Goal: Task Accomplishment & Management: Complete application form

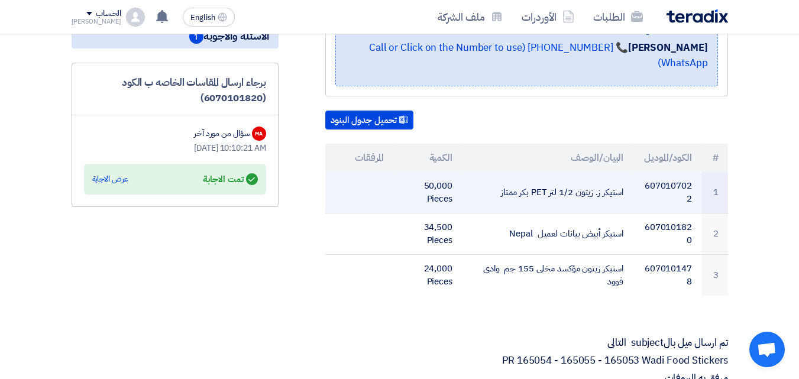
scroll to position [296, 0]
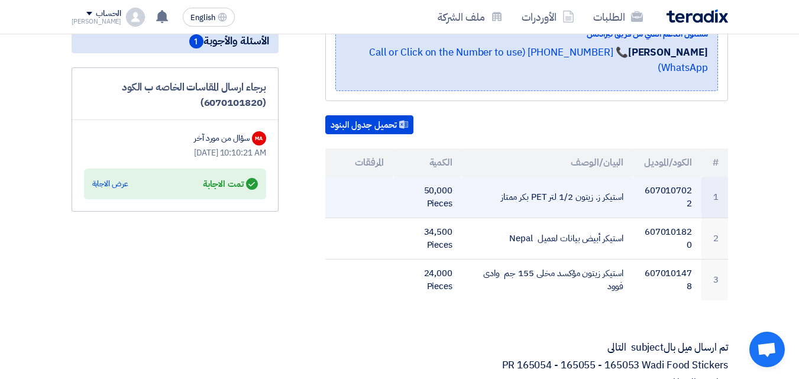
drag, startPoint x: 502, startPoint y: 182, endPoint x: 629, endPoint y: 185, distance: 127.3
click at [602, 185] on td "استيكر ز. زيتون 1/2 لتر PET بكر ممتاز" at bounding box center [547, 197] width 171 height 41
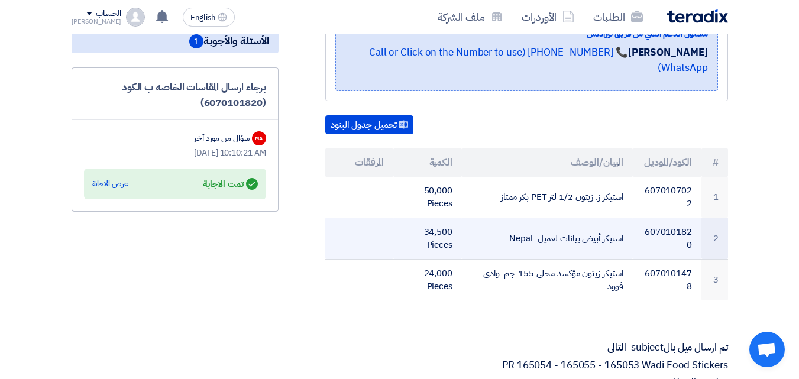
copy td "استيكر ز. زيتون 1/2 لتر PET بكر ممتاز"
drag, startPoint x: 509, startPoint y: 224, endPoint x: 623, endPoint y: 226, distance: 113.0
click at [602, 226] on td "استيكر أبيض بيانات لعميل Nepal" at bounding box center [547, 238] width 171 height 41
copy td "ستيكر أبيض بيانات لعميل Nepal"
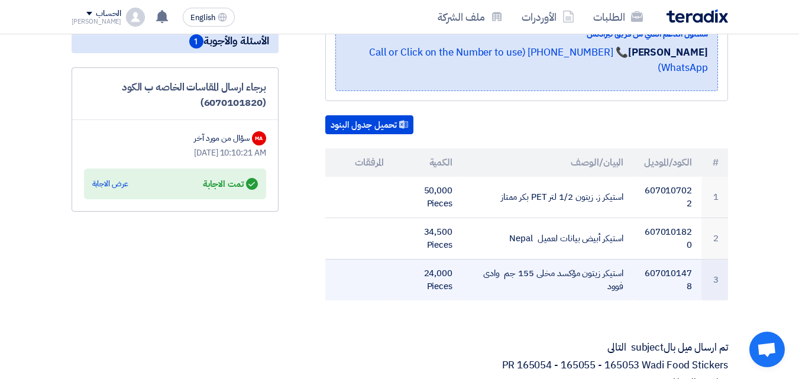
drag, startPoint x: 560, startPoint y: 279, endPoint x: 559, endPoint y: 272, distance: 7.8
click at [559, 272] on td "استيكر زيتون مؤكسد مخلى 155 جم وادى فوود" at bounding box center [547, 279] width 171 height 41
drag, startPoint x: 558, startPoint y: 276, endPoint x: 624, endPoint y: 254, distance: 69.2
click at [602, 259] on td "استيكر زيتون مؤكسد مخلى 155 جم وادى فوود" at bounding box center [547, 279] width 171 height 41
copy td "استيكر زيتون مؤكسد مخلى 155 جم وادى فوود"
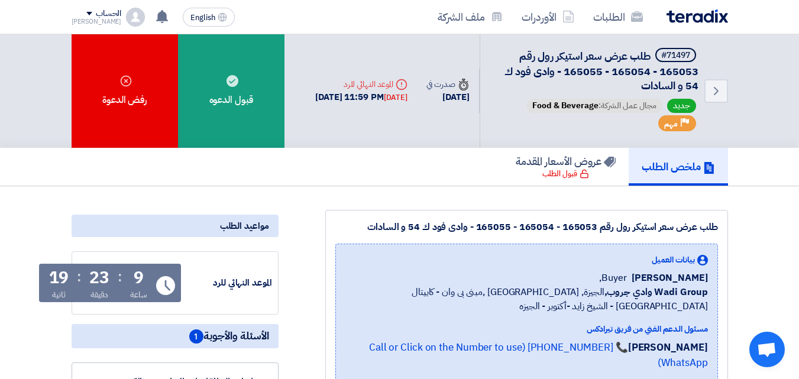
scroll to position [0, 0]
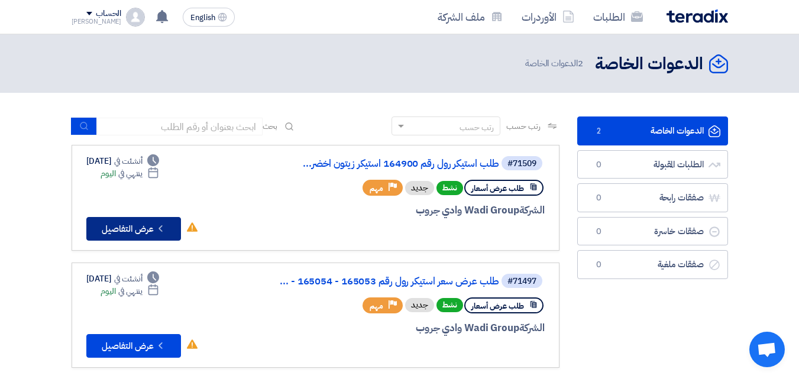
click at [133, 228] on button "Check details عرض التفاصيل" at bounding box center [133, 229] width 95 height 24
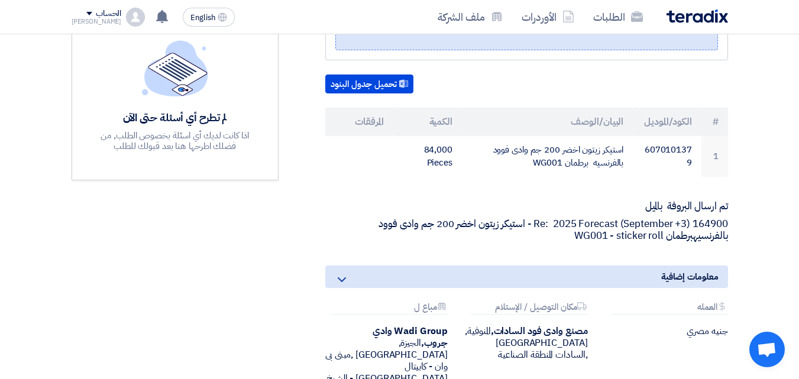
scroll to position [345, 0]
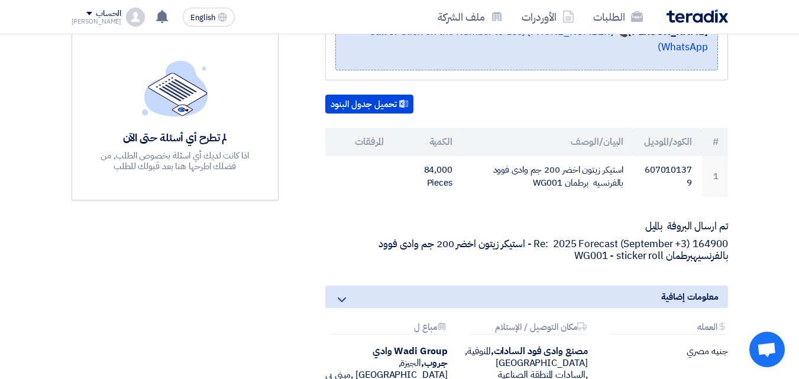
click at [370, 238] on p "Re: 2025 Forecast (September +3) 164900 - استيكر زيتون اخضر 200 جم وادى فوود با…" at bounding box center [526, 250] width 403 height 24
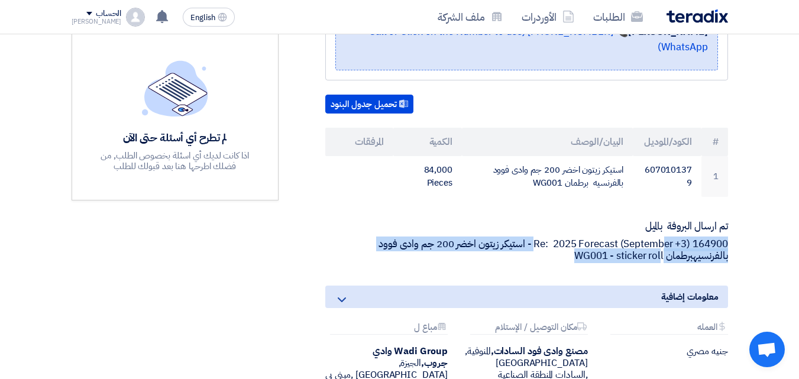
drag, startPoint x: 662, startPoint y: 241, endPoint x: 662, endPoint y: 228, distance: 12.4
click at [602, 238] on p "Re: 2025 Forecast (September +3) 164900 - استيكر زيتون اخضر 200 جم وادى فوود با…" at bounding box center [526, 250] width 403 height 24
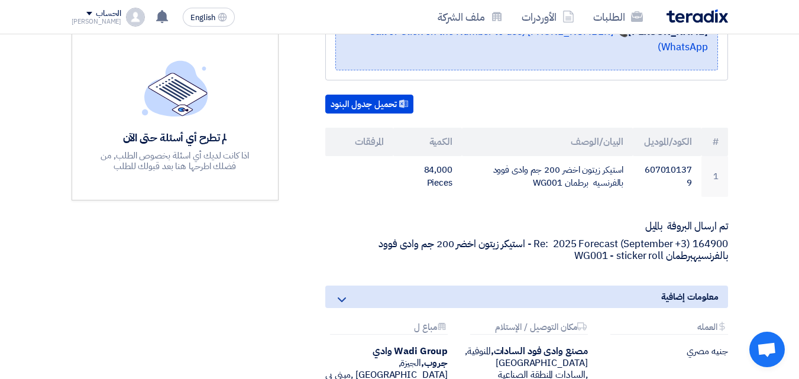
click at [602, 260] on div "طلب استيكر رول رقم 164900 استيكر زيتون اخضر 200 جم وادى فوود بالفرنسيه برطمان W…" at bounding box center [513, 162] width 450 height 565
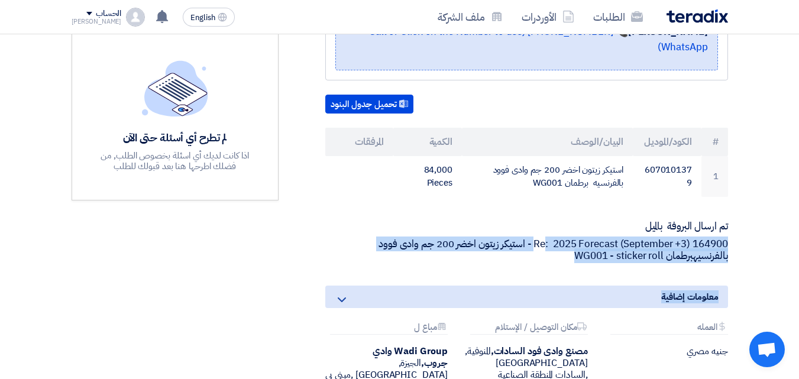
drag, startPoint x: 619, startPoint y: 257, endPoint x: 544, endPoint y: 230, distance: 80.1
click at [544, 230] on div "طلب استيكر رول رقم 164900 استيكر زيتون اخضر 200 جم وادى فوود بالفرنسيه برطمان W…" at bounding box center [513, 162] width 450 height 565
copy div ": 2025 Forecast (September +3) 164900 - استيكر زيتون اخضر 200 جم وادى فوود بالف…"
click at [540, 259] on div "طلب استيكر رول رقم 164900 استيكر زيتون اخضر 200 جم وادى فوود بالفرنسيه برطمان W…" at bounding box center [513, 162] width 450 height 565
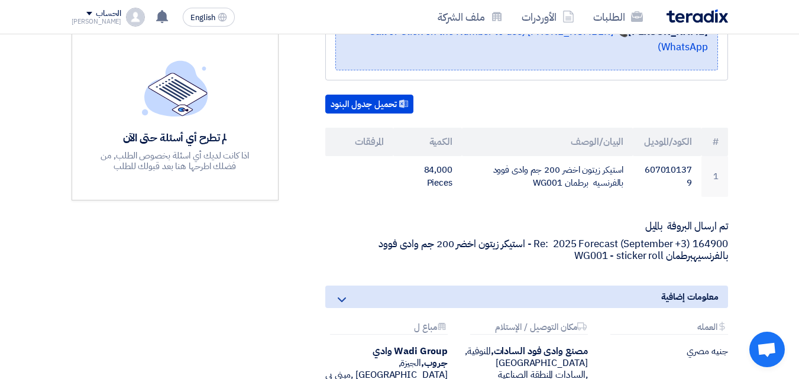
click at [369, 238] on p "Re: 2025 Forecast (September +3) 164900 - استيكر زيتون اخضر 200 جم وادى فوود با…" at bounding box center [526, 250] width 403 height 24
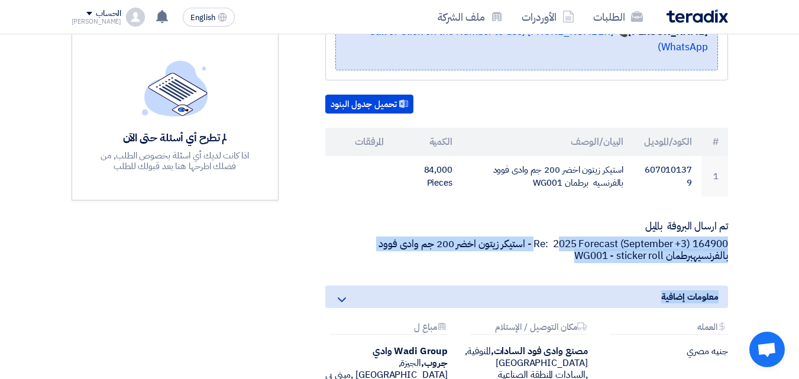
drag, startPoint x: 566, startPoint y: 257, endPoint x: 559, endPoint y: 220, distance: 37.4
click at [559, 220] on div "طلب استيكر رول رقم 164900 استيكر زيتون اخضر 200 جم وادى فوود بالفرنسيه برطمان W…" at bounding box center [513, 162] width 450 height 565
copy div "025 Forecast (September +3) 164900 - استيكر زيتون اخضر 200 جم وادى فوود بالفرنس…"
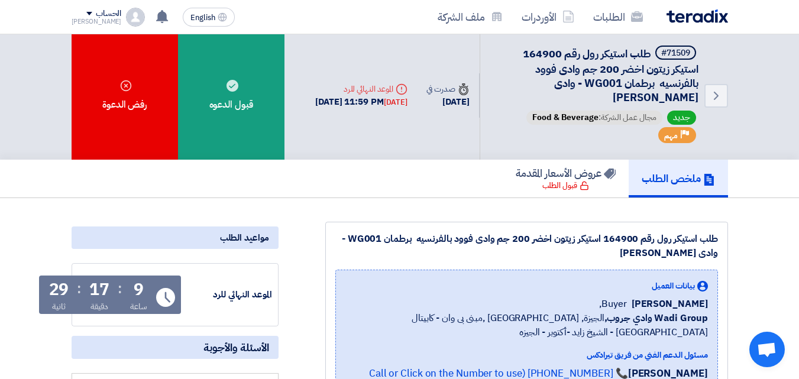
scroll to position [0, 0]
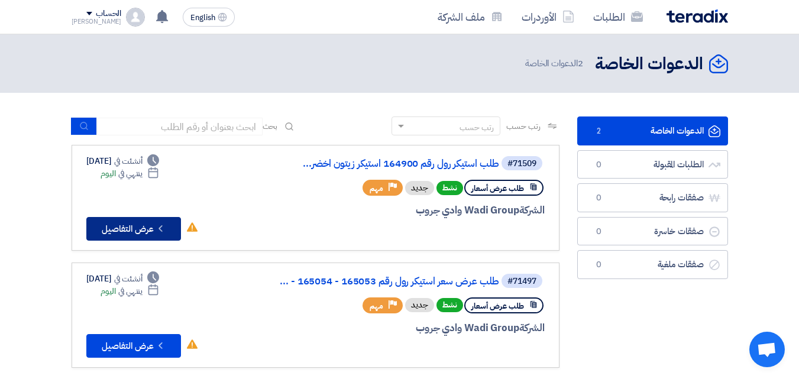
click at [144, 225] on button "Check details عرض التفاصيل" at bounding box center [133, 229] width 95 height 24
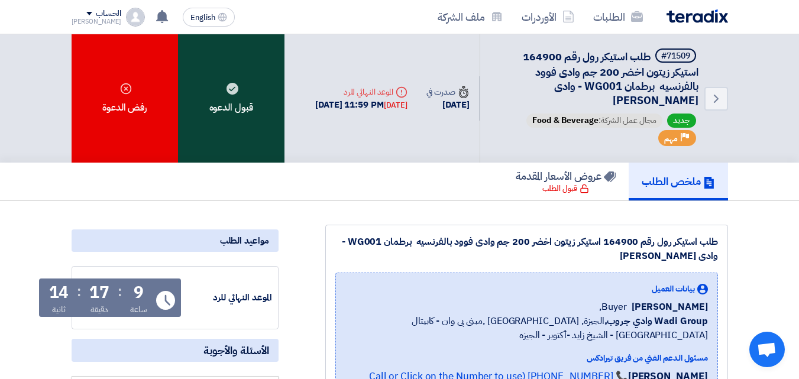
click at [236, 125] on div "قبول الدعوه" at bounding box center [231, 98] width 107 height 128
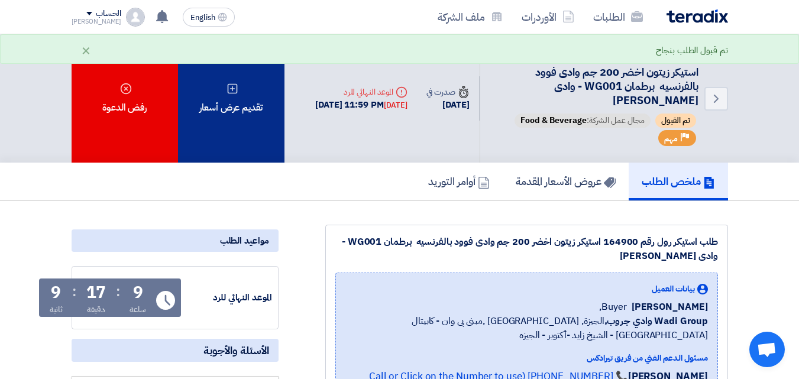
click at [262, 140] on div "تقديم عرض أسعار" at bounding box center [231, 98] width 107 height 128
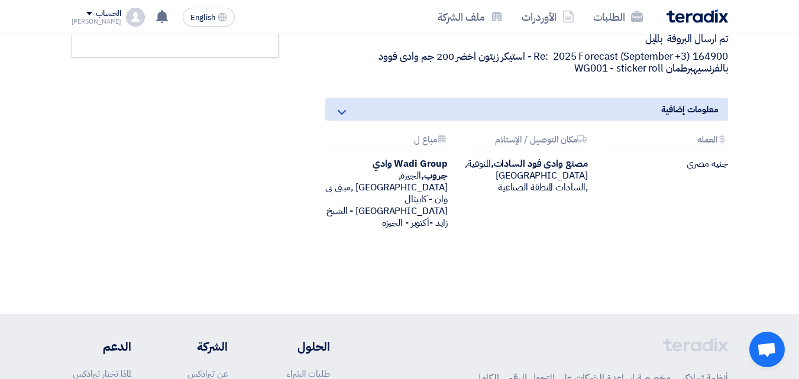
scroll to position [347, 0]
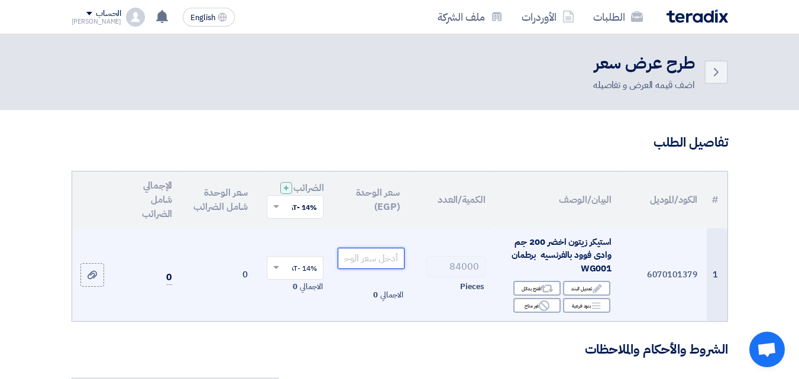
click at [386, 269] on input "number" at bounding box center [371, 258] width 66 height 21
click at [370, 269] on input "number" at bounding box center [371, 258] width 66 height 21
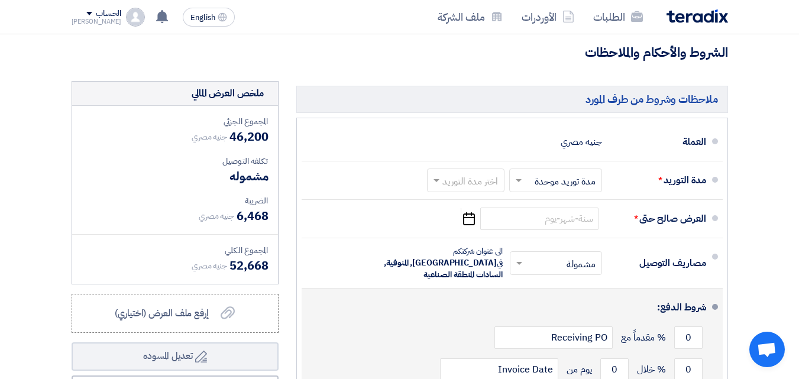
scroll to position [296, 0]
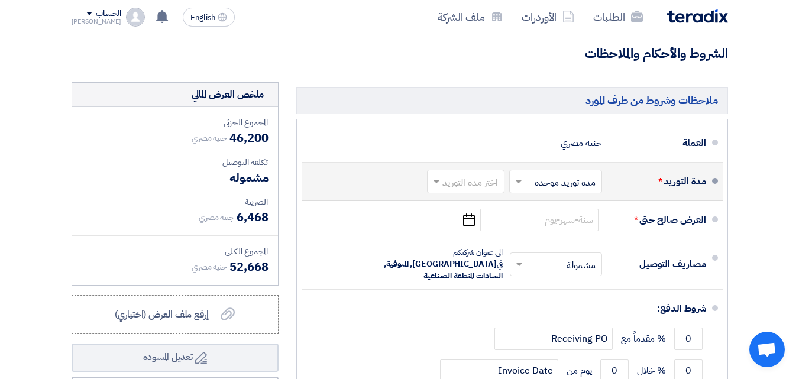
type input "0.55"
click at [473, 191] on input "text" at bounding box center [464, 182] width 72 height 17
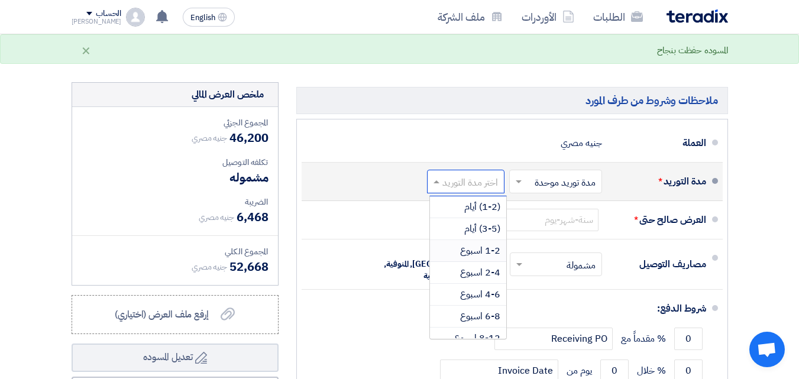
click at [480, 258] on span "1-2 اسبوع" at bounding box center [480, 251] width 40 height 14
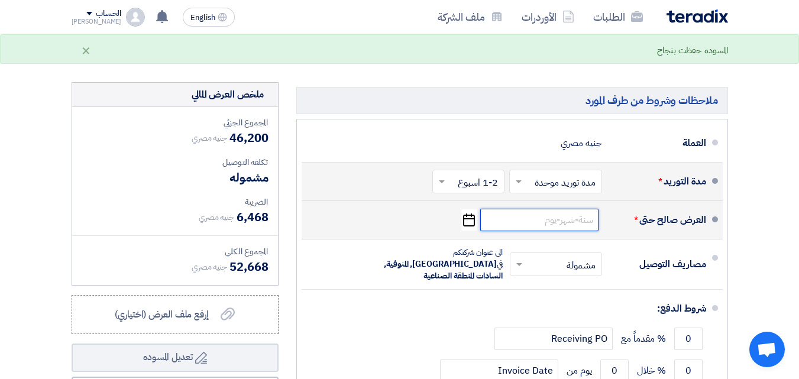
click at [554, 231] on input at bounding box center [540, 220] width 118 height 22
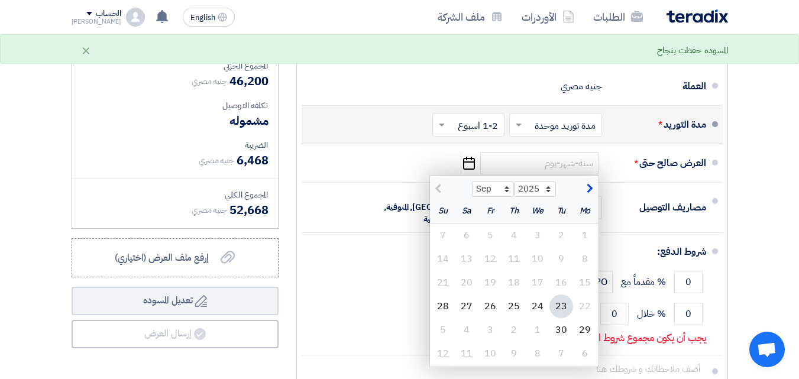
scroll to position [414, 0]
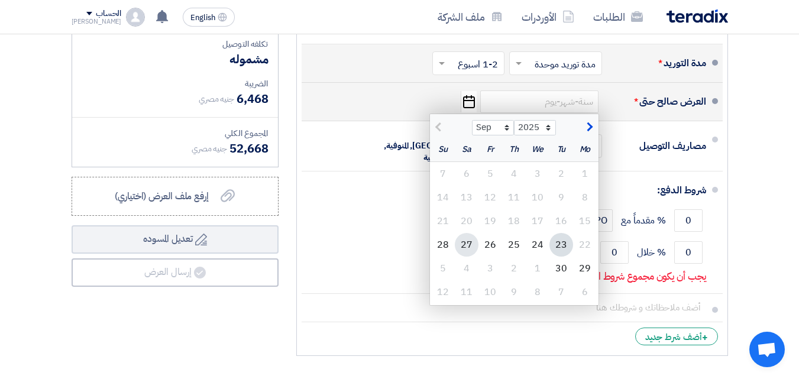
click at [467, 256] on div "27" at bounding box center [467, 245] width 24 height 24
type input "9/27/2025"
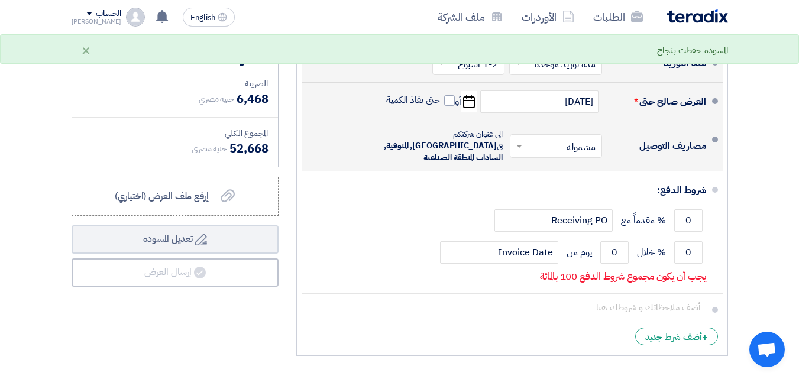
click at [542, 156] on input "text" at bounding box center [554, 146] width 86 height 17
click at [543, 173] on div "مشمولة" at bounding box center [558, 172] width 91 height 22
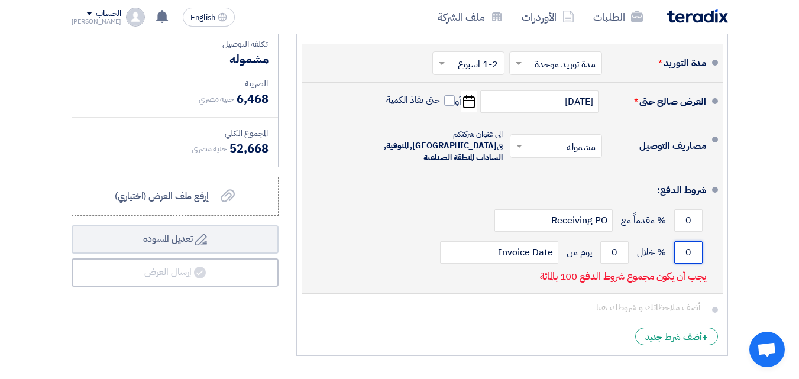
click at [602, 254] on input "0" at bounding box center [689, 252] width 28 height 22
type input "0"
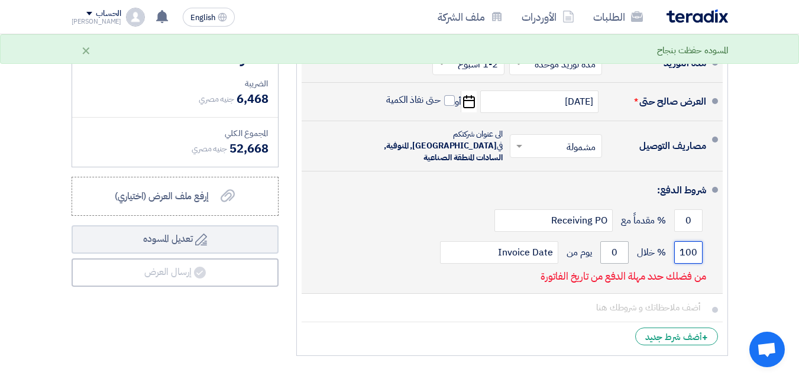
type input "100"
click at [602, 251] on input "0" at bounding box center [615, 252] width 28 height 22
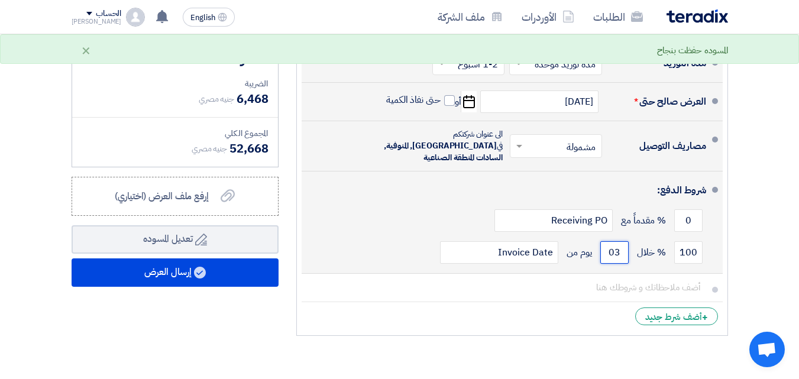
type input "0"
type input "30"
click at [495, 252] on input "Invoice Date" at bounding box center [499, 252] width 118 height 22
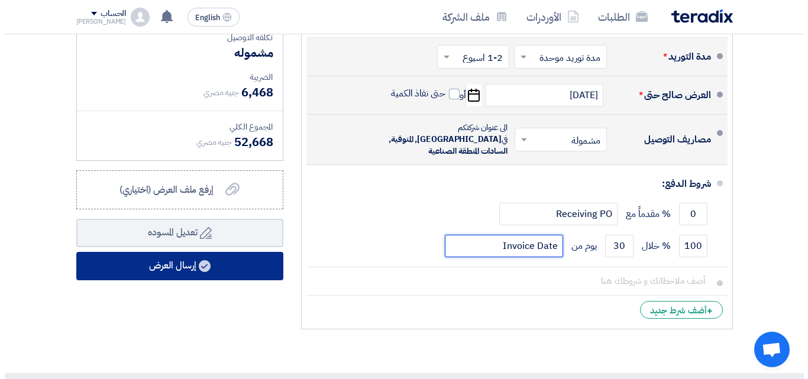
scroll to position [355, 0]
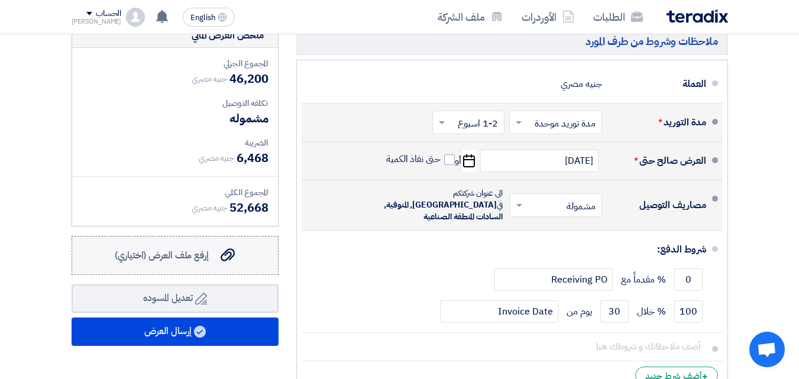
click at [238, 262] on label "إرفع ملف العرض (اختياري) إرفع ملف العرض (اختياري)" at bounding box center [175, 255] width 207 height 39
click at [0, 0] on input "إرفع ملف العرض (اختياري) إرفع ملف العرض (اختياري)" at bounding box center [0, 0] width 0 height 0
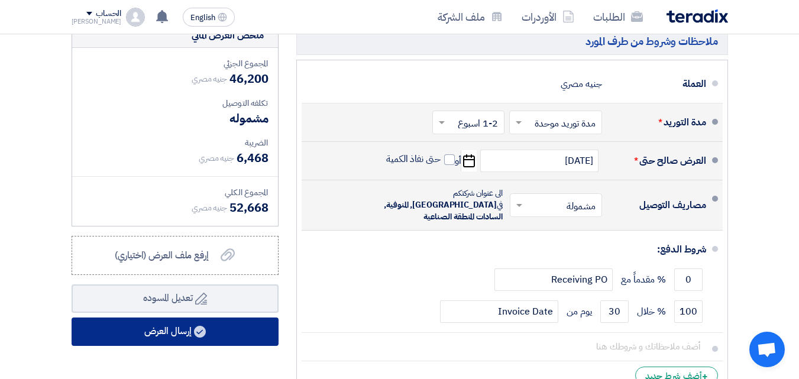
click at [167, 340] on button "إرسال العرض" at bounding box center [175, 332] width 207 height 28
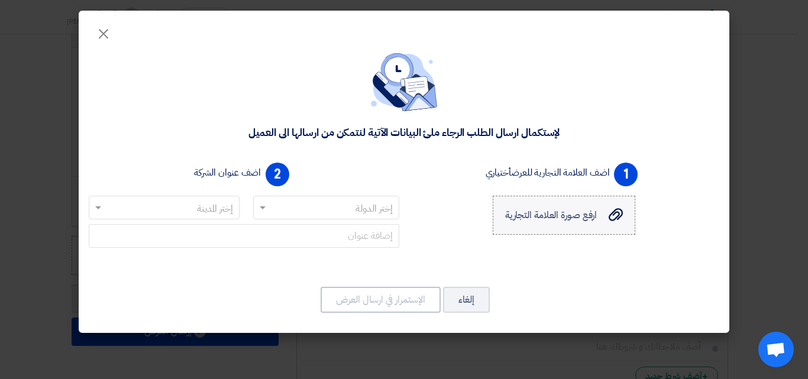
click at [554, 215] on span "ارفع صورة العلامة التجارية" at bounding box center [551, 215] width 92 height 14
click at [0, 0] on input "ارفع صورة العلامة التجارية ارفع صورة العلامة التجارية" at bounding box center [0, 0] width 0 height 0
click at [261, 208] on span at bounding box center [263, 209] width 6 height 4
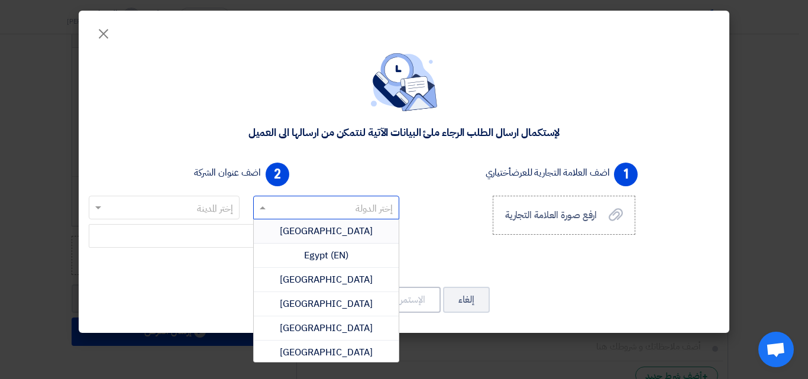
click at [325, 234] on span "Egypt" at bounding box center [326, 231] width 93 height 14
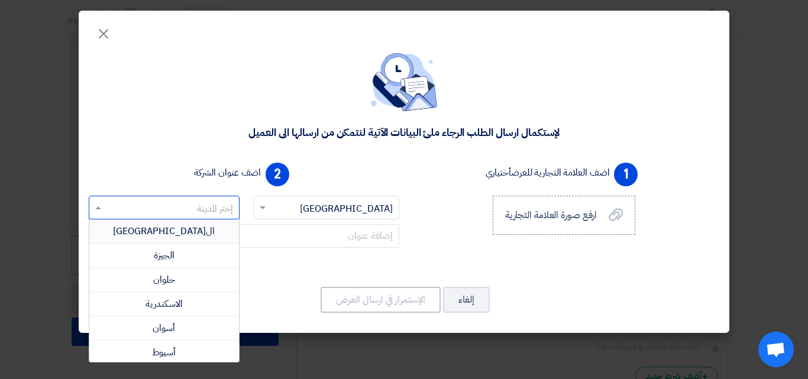
click at [100, 210] on span at bounding box center [96, 208] width 15 height 14
click at [188, 256] on div "الجيزة" at bounding box center [164, 256] width 150 height 24
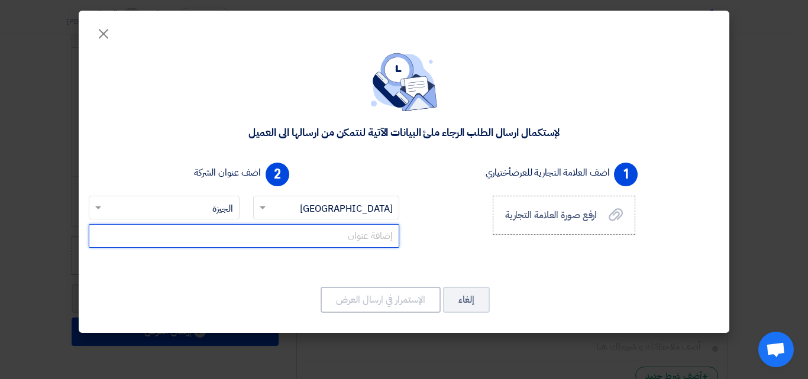
click at [337, 238] on input "text" at bounding box center [244, 236] width 311 height 24
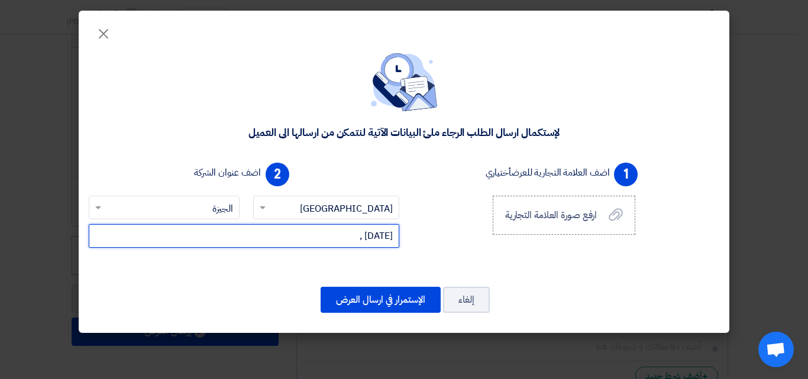
paste input "Plot (G11)- IDG Park North Extensions Of 3rd Industrial Zones, October City - G…"
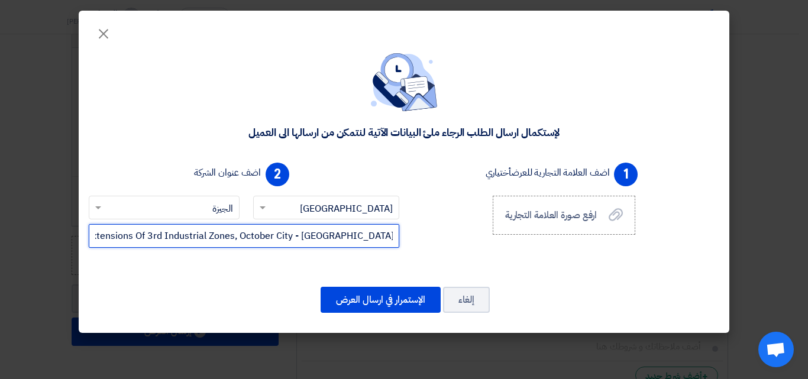
drag, startPoint x: 126, startPoint y: 238, endPoint x: 80, endPoint y: 234, distance: 46.4
click at [80, 234] on div "لإستكمال ارسال الطلب الرجاء ملئ البيانات الآتية لنتمكن من ارسالها الى العميل 1 …" at bounding box center [404, 185] width 651 height 295
click at [148, 230] on input "6 , Plot (G11)- IDG Park North Extensions Of 3rd Industrial Zones, October City…" at bounding box center [244, 236] width 311 height 24
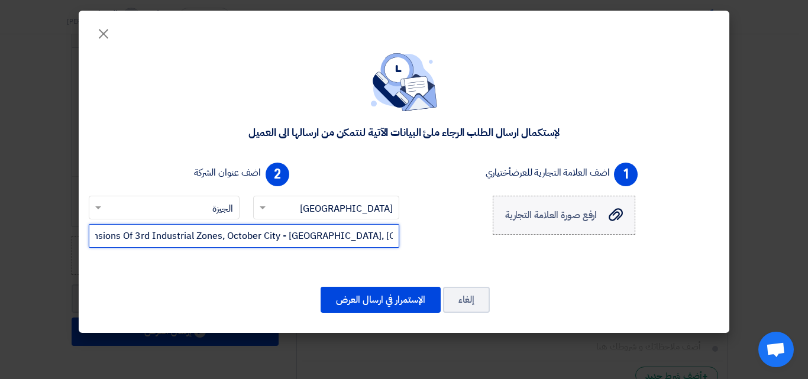
type input "6 , Plot (G11)- IDG Park North Extensions Of 3rd Industrial Zones, October City…"
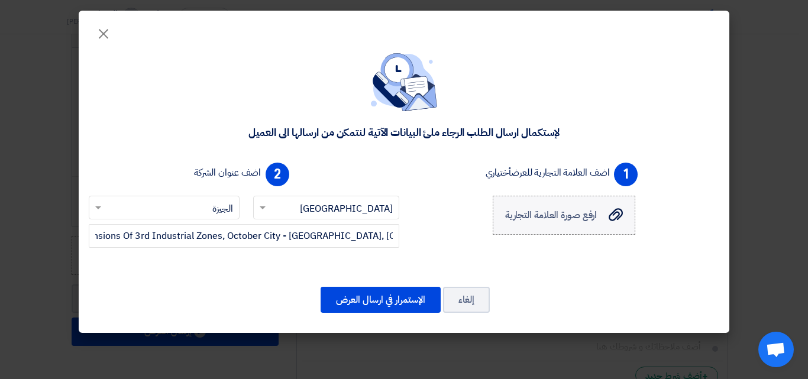
scroll to position [0, 0]
click at [547, 220] on span "ارفع صورة العلامة التجارية" at bounding box center [551, 215] width 92 height 14
click at [0, 0] on input "ارفع صورة العلامة التجارية ارفع صورة العلامة التجارية" at bounding box center [0, 0] width 0 height 0
click at [527, 217] on span "ارفع صورة العلامة التجارية" at bounding box center [551, 215] width 92 height 14
click at [0, 0] on input "ارفع صورة العلامة التجارية ارفع صورة العلامة التجارية" at bounding box center [0, 0] width 0 height 0
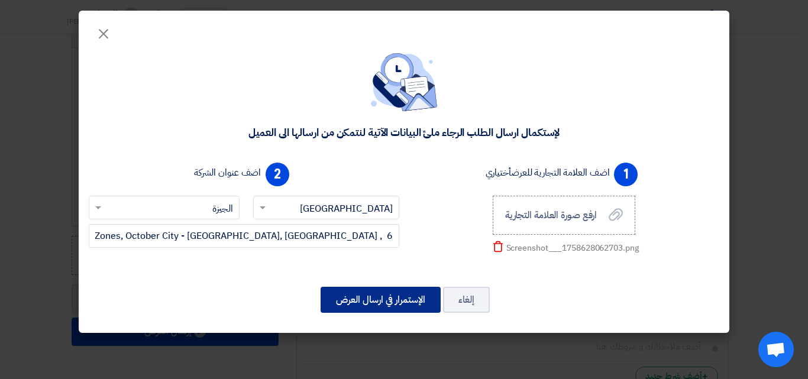
click at [353, 295] on button "الإستمرار في ارسال العرض" at bounding box center [381, 300] width 120 height 26
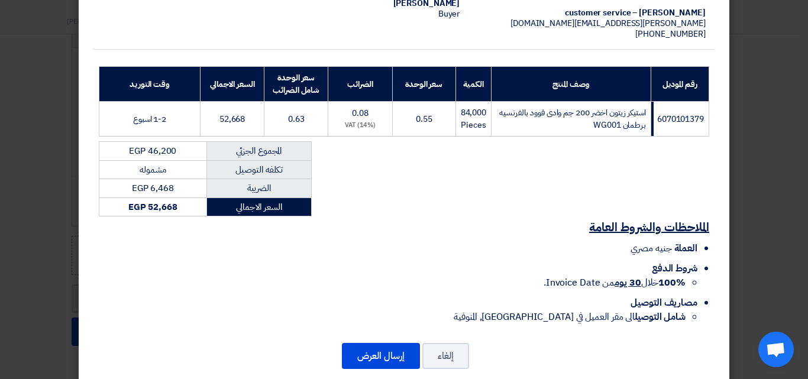
scroll to position [144, 0]
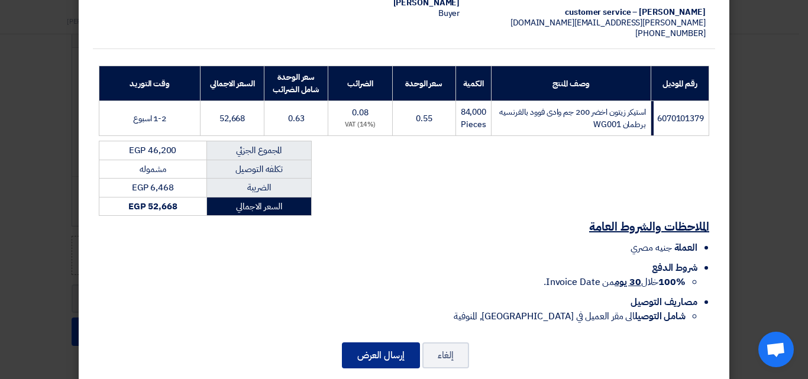
click at [398, 343] on button "إرسال العرض" at bounding box center [381, 356] width 78 height 26
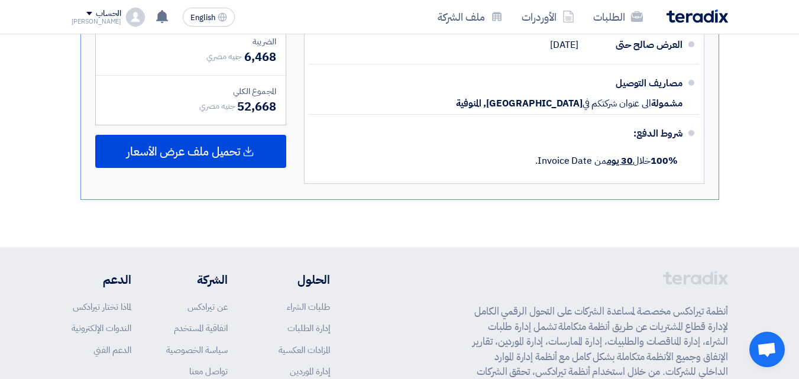
scroll to position [666, 0]
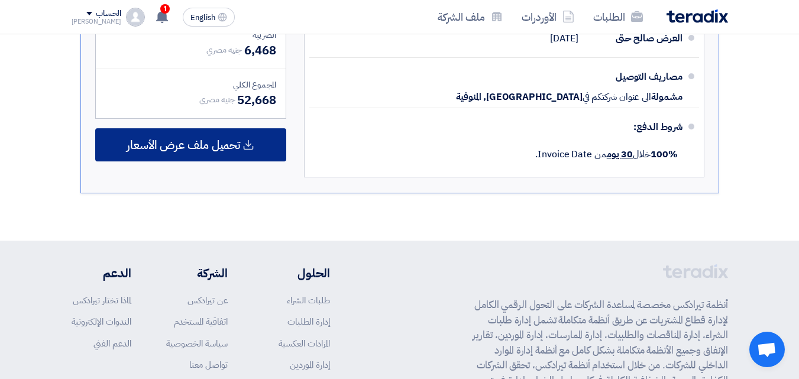
click at [227, 141] on div "تحميل ملف عرض الأسعار" at bounding box center [190, 144] width 191 height 33
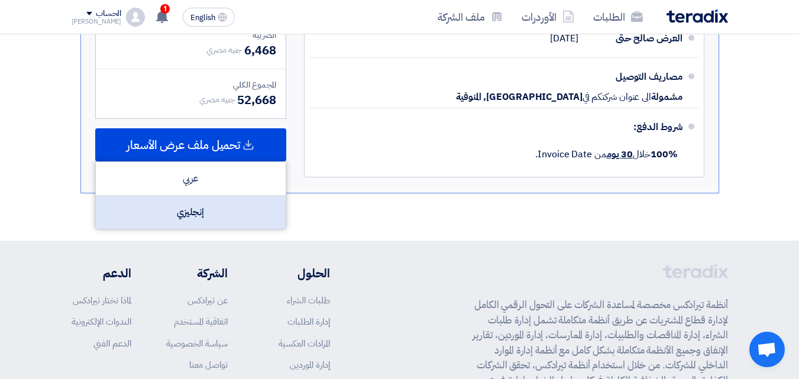
click at [217, 196] on div "إنجليزي" at bounding box center [191, 212] width 190 height 33
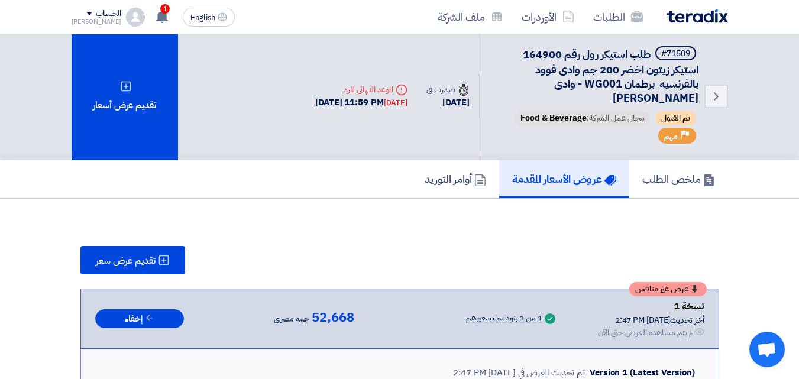
scroll to position [0, 0]
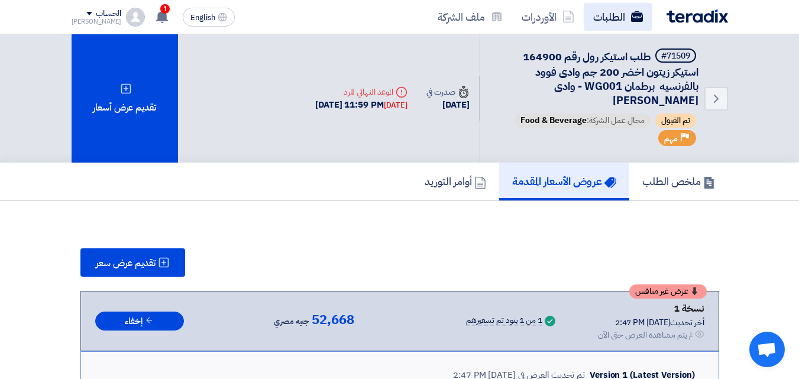
click at [602, 28] on link "الطلبات" at bounding box center [618, 17] width 69 height 28
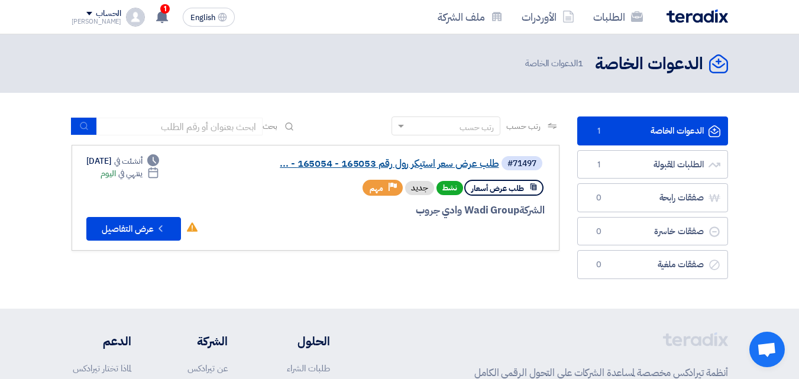
click at [379, 166] on link "طلب عرض سعر استيكر رول رقم 165053 - 165054 - ..." at bounding box center [381, 164] width 237 height 11
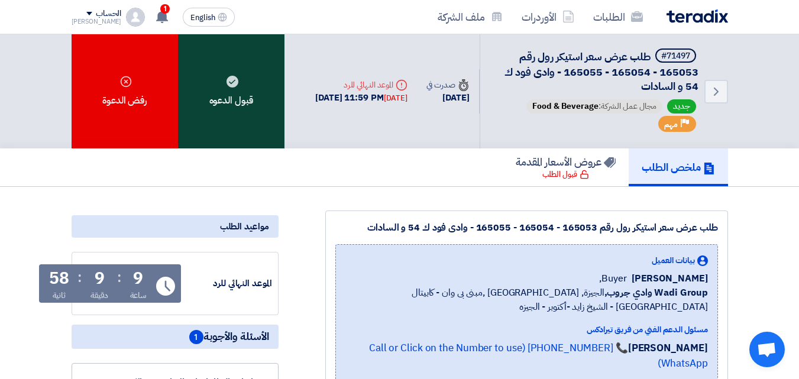
click at [238, 102] on div "قبول الدعوه" at bounding box center [231, 91] width 107 height 114
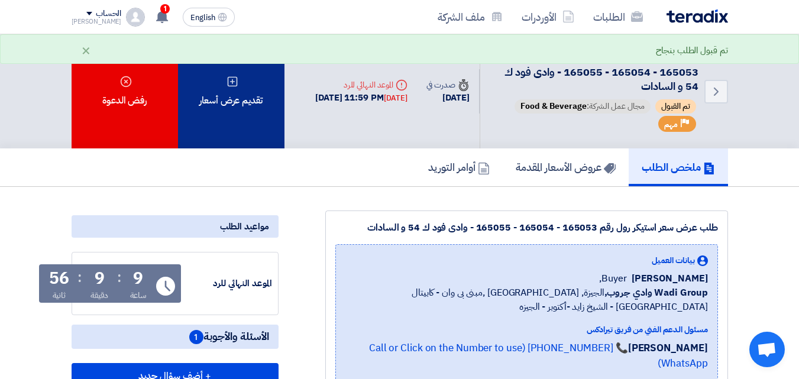
click at [251, 119] on div "تقديم عرض أسعار" at bounding box center [231, 91] width 107 height 114
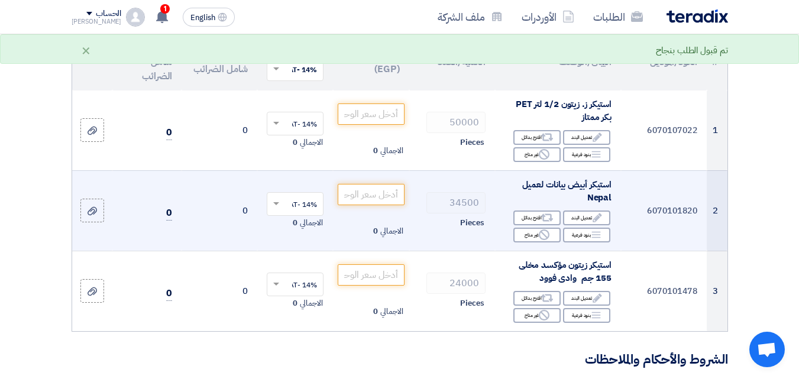
scroll to position [118, 0]
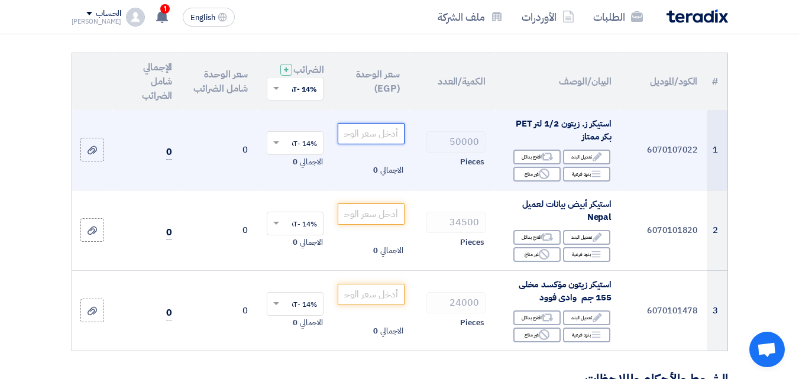
click at [371, 143] on input "number" at bounding box center [371, 133] width 66 height 21
click at [373, 144] on input "number" at bounding box center [371, 133] width 66 height 21
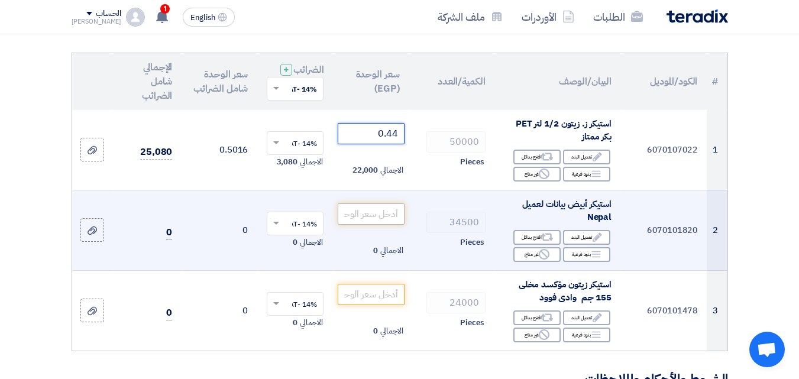
type input "0.44"
click at [394, 221] on input "number" at bounding box center [371, 214] width 66 height 21
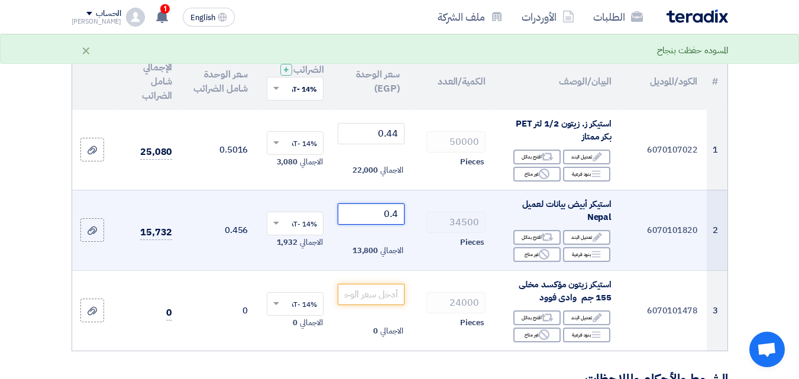
click at [399, 225] on input "0.4" at bounding box center [371, 214] width 66 height 21
click at [379, 224] on input "0.4" at bounding box center [371, 214] width 66 height 21
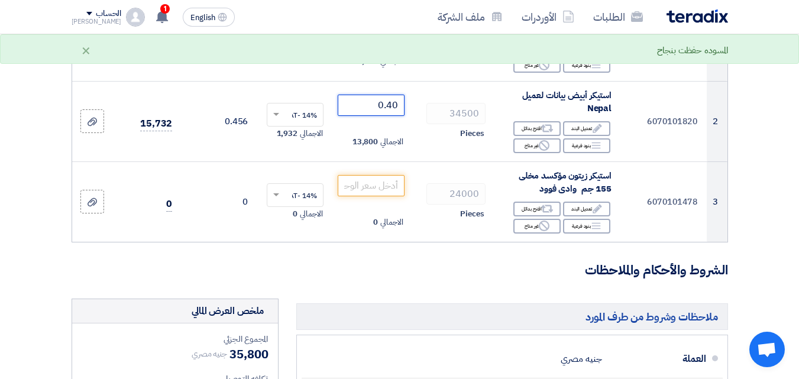
scroll to position [237, 0]
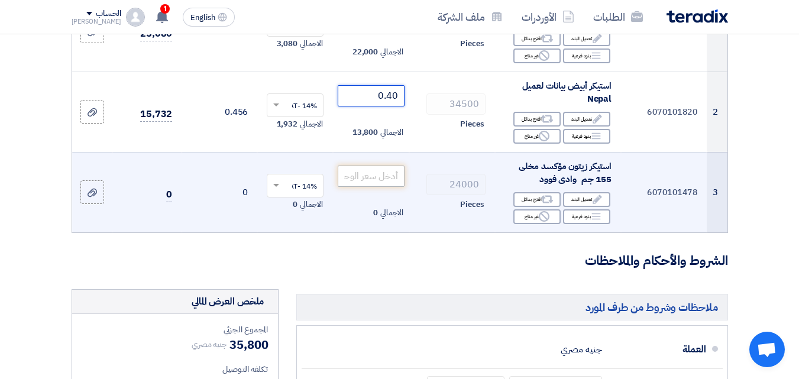
type input "0.40"
click at [375, 182] on input "number" at bounding box center [371, 176] width 66 height 21
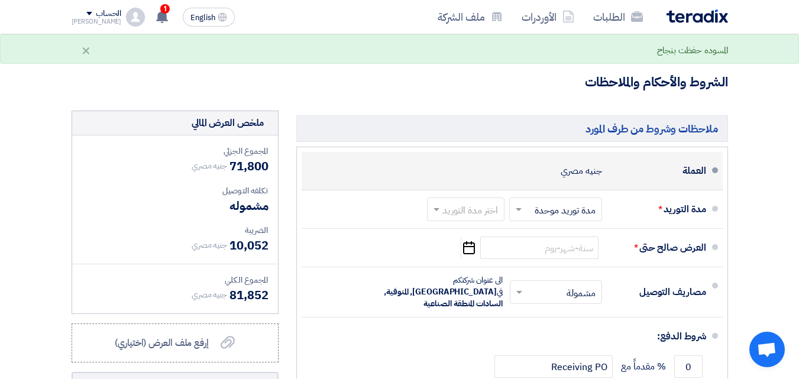
scroll to position [414, 0]
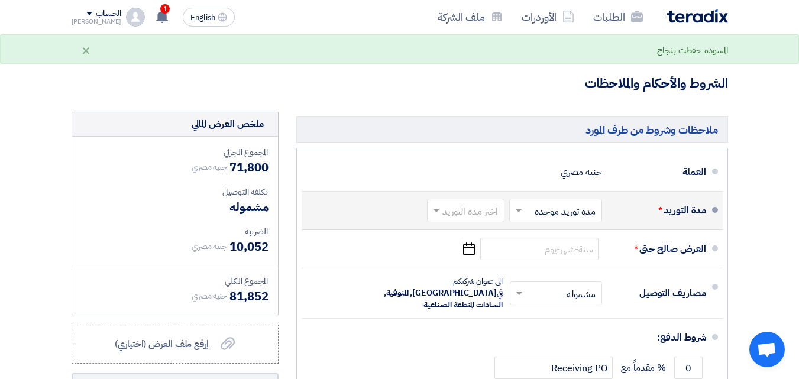
type input "1.5"
click at [485, 221] on input "text" at bounding box center [464, 212] width 72 height 17
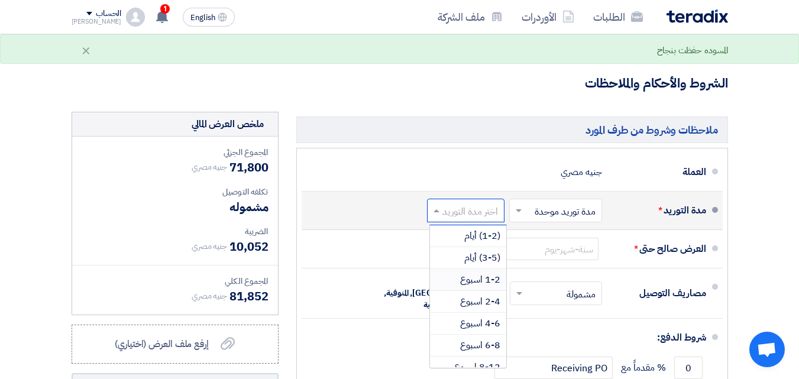
click at [485, 287] on span "1-2 اسبوع" at bounding box center [480, 280] width 40 height 14
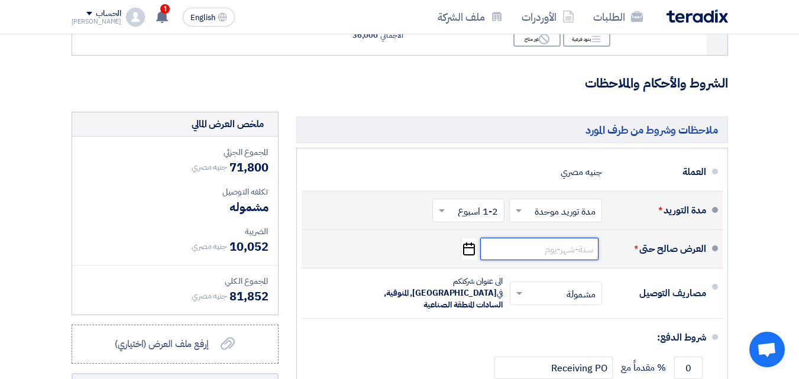
click at [566, 258] on input at bounding box center [540, 249] width 118 height 22
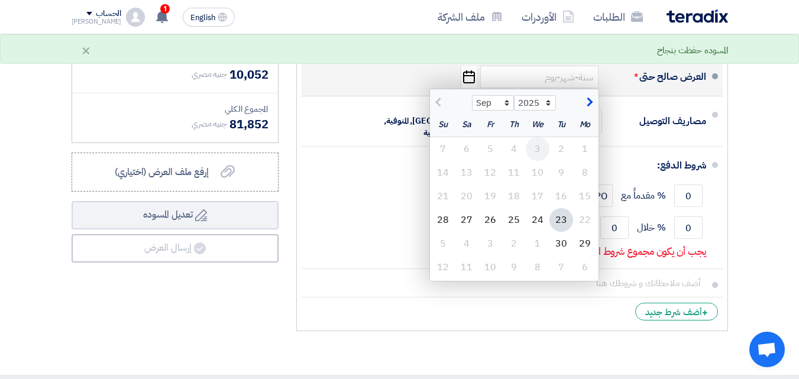
scroll to position [592, 0]
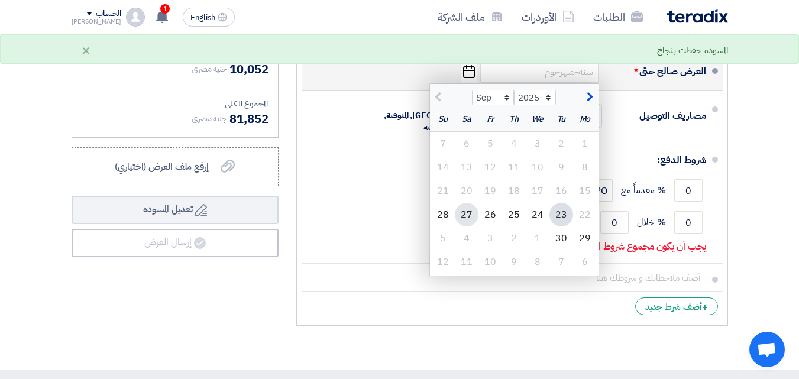
click at [467, 223] on div "27" at bounding box center [467, 215] width 24 height 24
type input "9/27/2025"
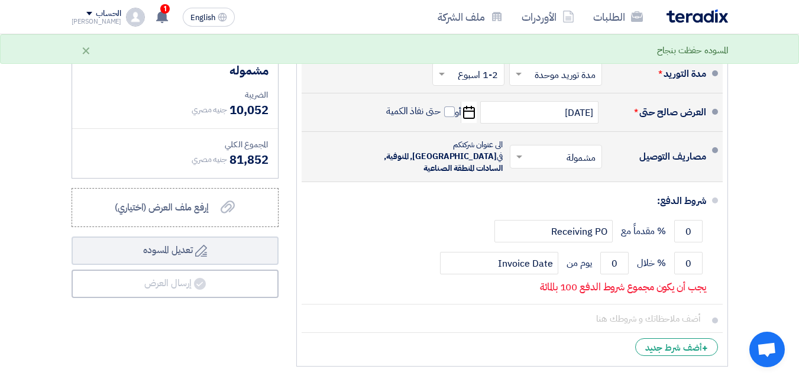
scroll to position [533, 0]
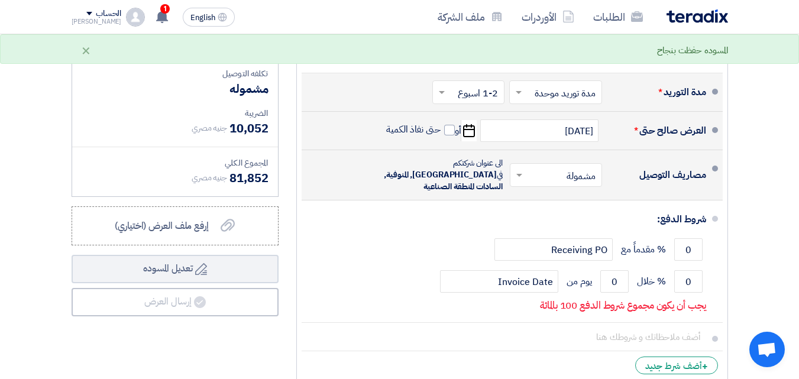
click at [574, 176] on input "text" at bounding box center [554, 176] width 86 height 17
click at [569, 204] on span "مشمولة" at bounding box center [584, 201] width 30 height 14
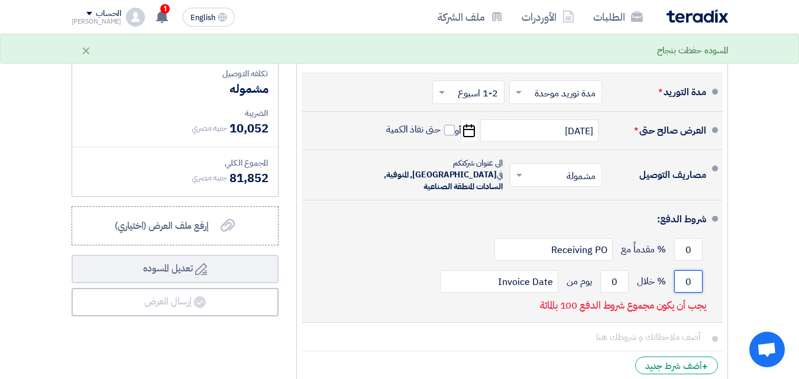
click at [602, 284] on input "0" at bounding box center [689, 281] width 28 height 22
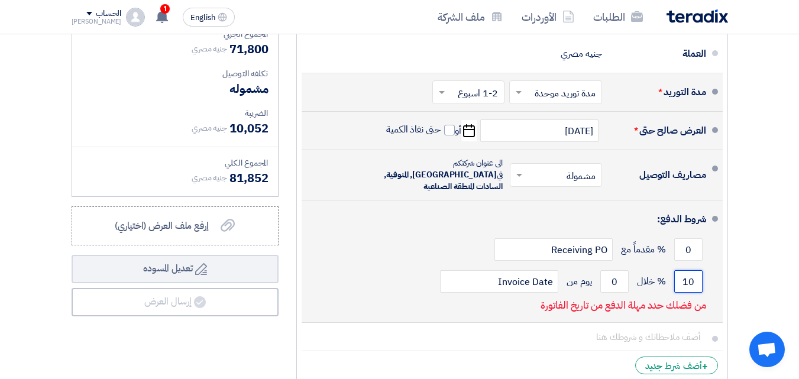
type input "0"
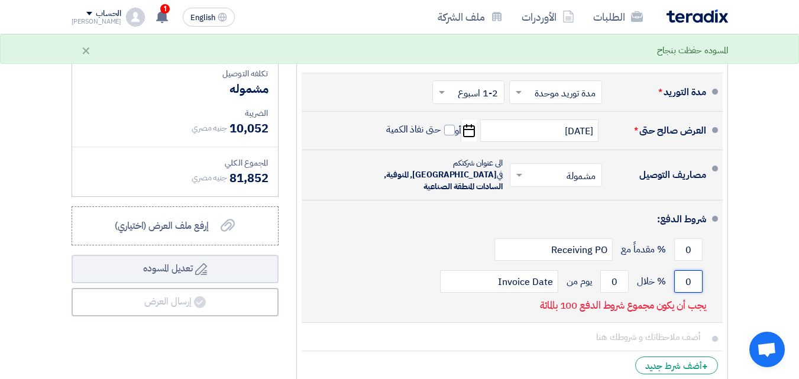
click at [602, 280] on input "0" at bounding box center [689, 281] width 28 height 22
type input "100"
click at [602, 279] on input "0" at bounding box center [615, 281] width 28 height 22
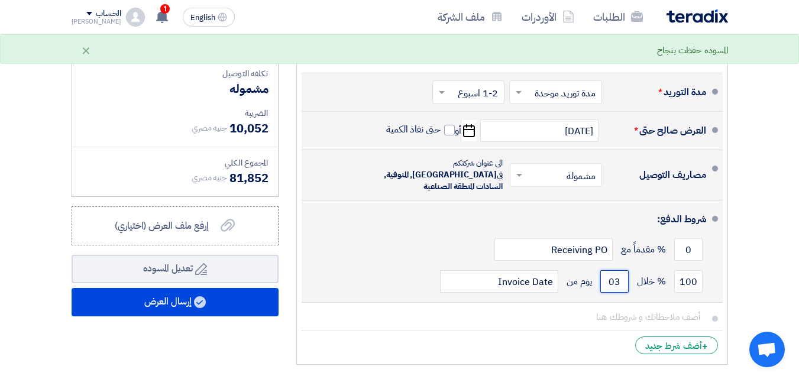
type input "0"
type input "30"
click at [531, 280] on input "Invoice Date" at bounding box center [499, 281] width 118 height 22
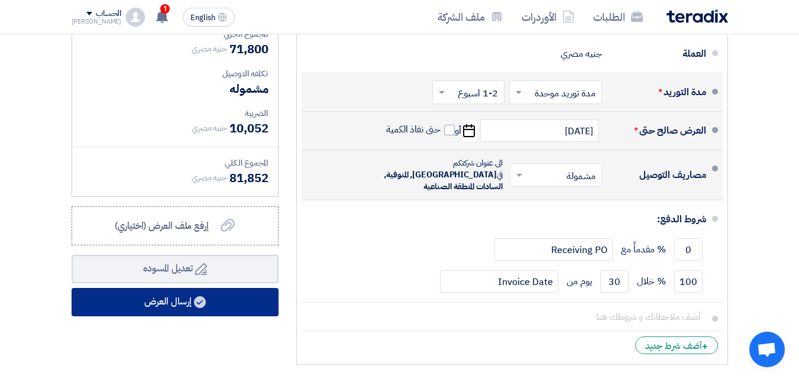
click at [219, 309] on button "إرسال العرض" at bounding box center [175, 302] width 207 height 28
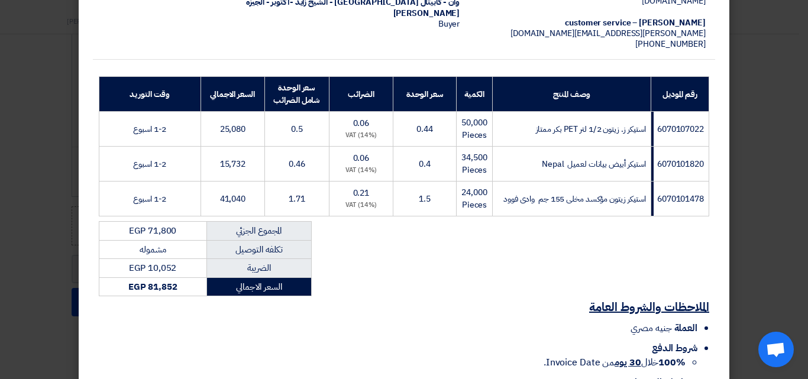
scroll to position [214, 0]
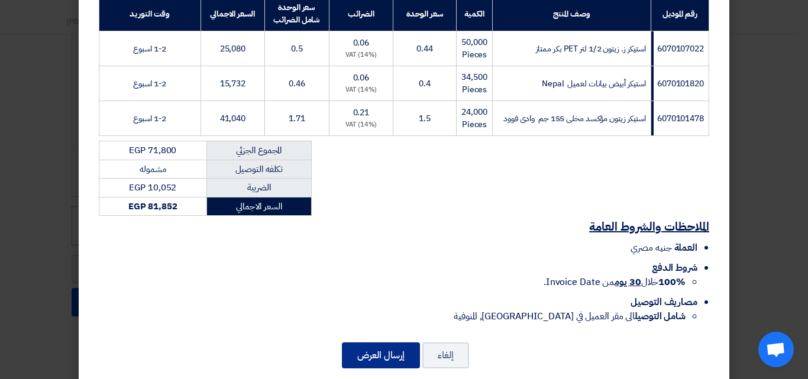
click at [414, 343] on button "إرسال العرض" at bounding box center [381, 356] width 78 height 26
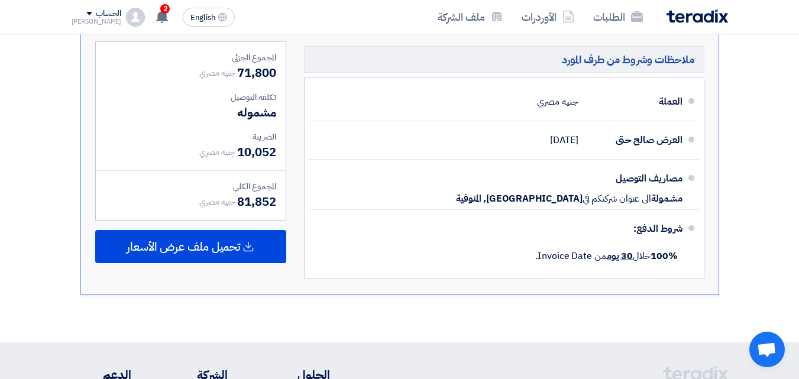
scroll to position [617, 0]
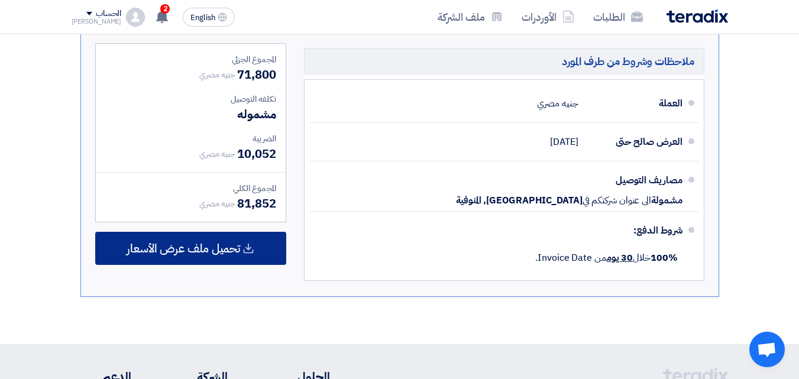
click at [221, 244] on span "تحميل ملف عرض الأسعار" at bounding box center [184, 248] width 114 height 11
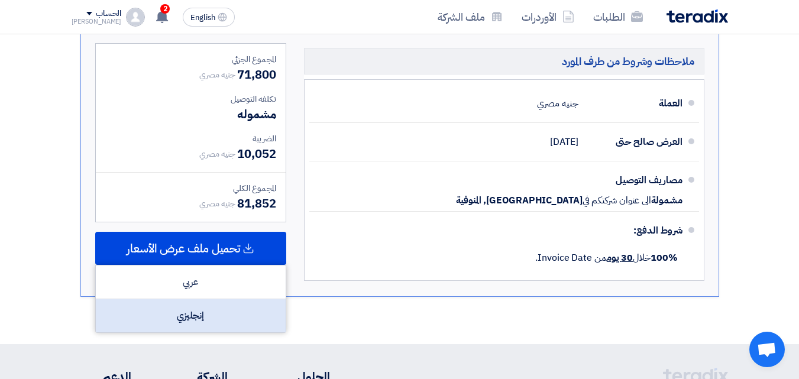
click at [218, 304] on div "إنجليزي" at bounding box center [191, 315] width 190 height 33
